Goal: Task Accomplishment & Management: Manage account settings

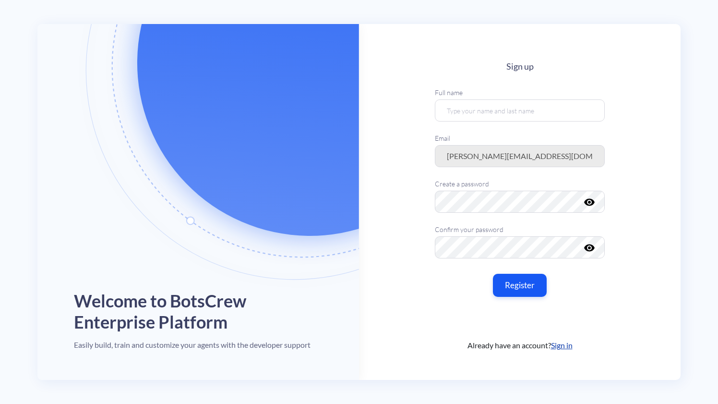
click at [646, 202] on main "Sign up Full name Email Create a password visibility Confirm your password visi…" at bounding box center [520, 202] width 322 height 356
click at [586, 248] on icon "visibility" at bounding box center [590, 248] width 12 height 12
click at [517, 284] on button "Register" at bounding box center [520, 285] width 57 height 24
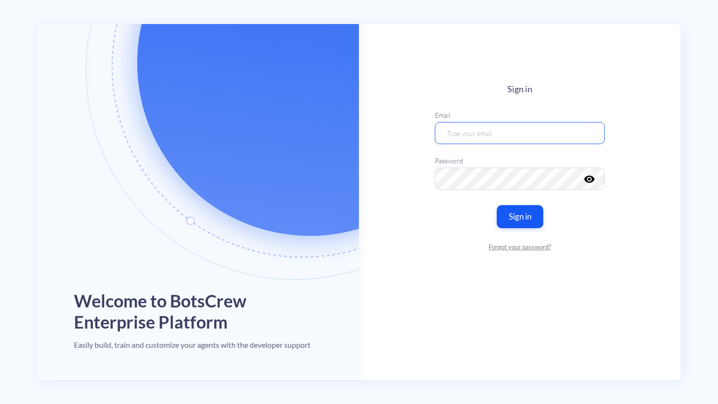
click at [461, 137] on input "email" at bounding box center [520, 133] width 170 height 22
type input "[PERSON_NAME][EMAIL_ADDRESS][DOMAIN_NAME]"
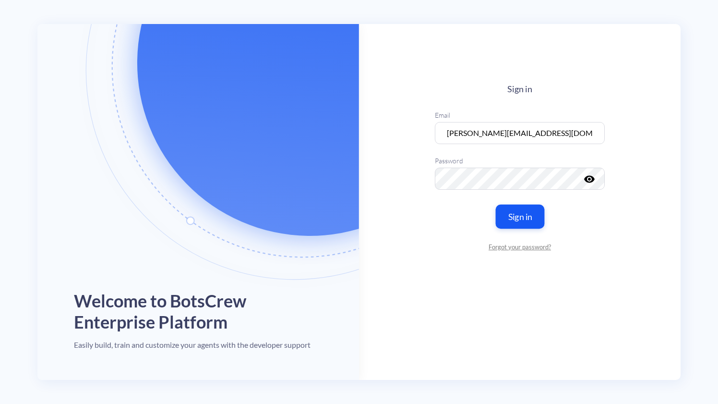
click at [529, 221] on button "Sign in" at bounding box center [519, 217] width 49 height 24
